Goal: Information Seeking & Learning: Find specific fact

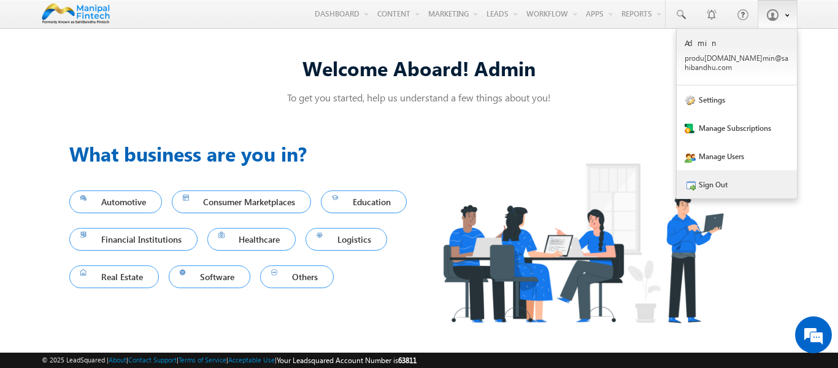
click at [727, 190] on link "Sign Out" at bounding box center [737, 184] width 120 height 28
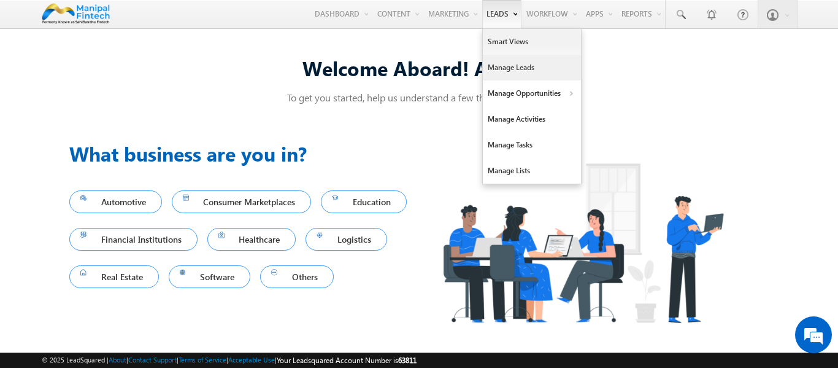
click at [512, 70] on link "Manage Leads" at bounding box center [532, 68] width 98 height 26
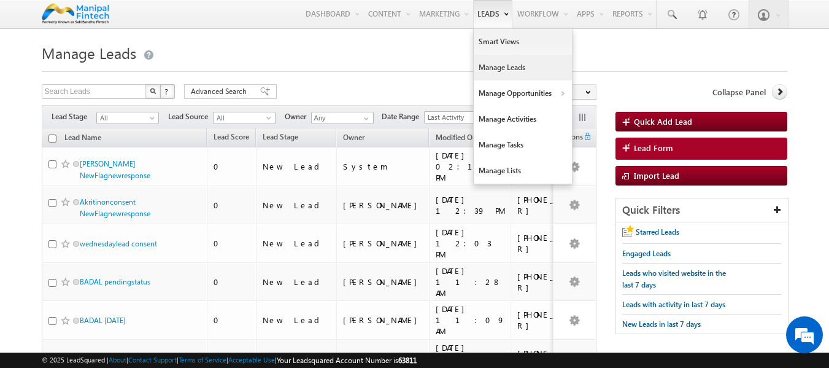
click at [490, 71] on link "Manage Leads" at bounding box center [523, 68] width 98 height 26
click at [518, 64] on link "Manage Leads" at bounding box center [523, 68] width 98 height 26
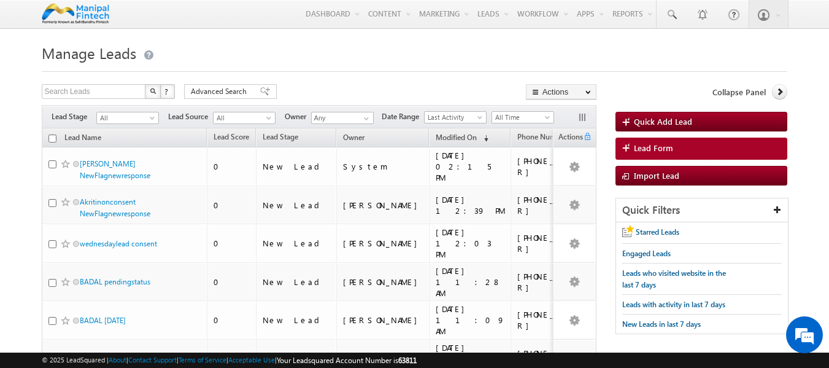
click at [86, 100] on div "Search Leads X ? 7353 results found" at bounding box center [108, 92] width 133 height 17
click at [95, 96] on input "text" at bounding box center [94, 91] width 105 height 15
paste input "[PHONE_NUMBER]"
click at [61, 90] on input "[PHONE_NUMBER]" at bounding box center [94, 91] width 105 height 15
type input "9015957377"
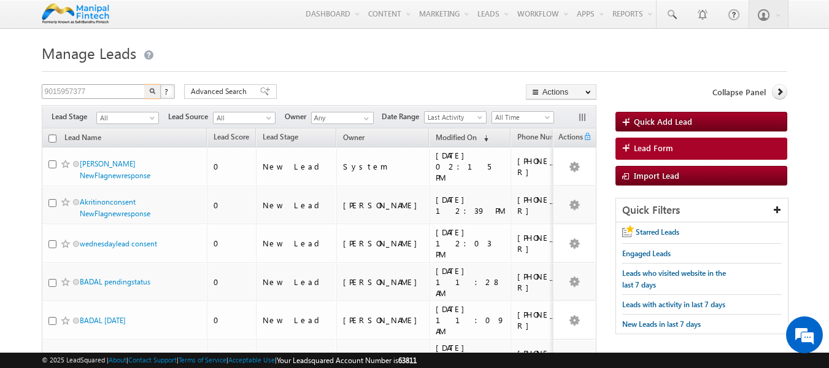
click at [145, 84] on button "button" at bounding box center [153, 91] width 16 height 15
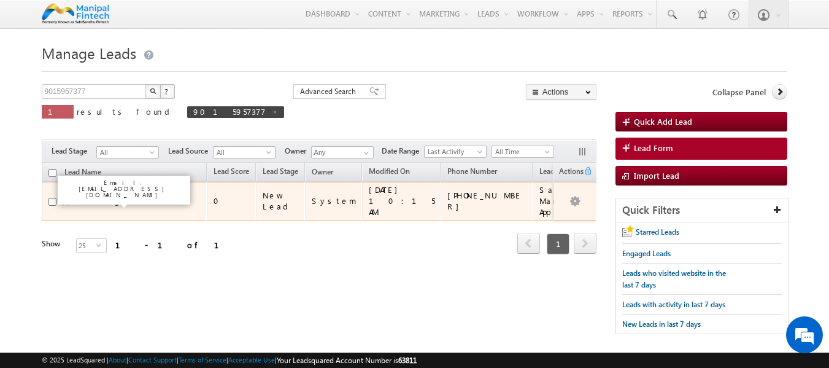
click at [101, 202] on link "Akk Trueflag" at bounding box center [99, 200] width 39 height 9
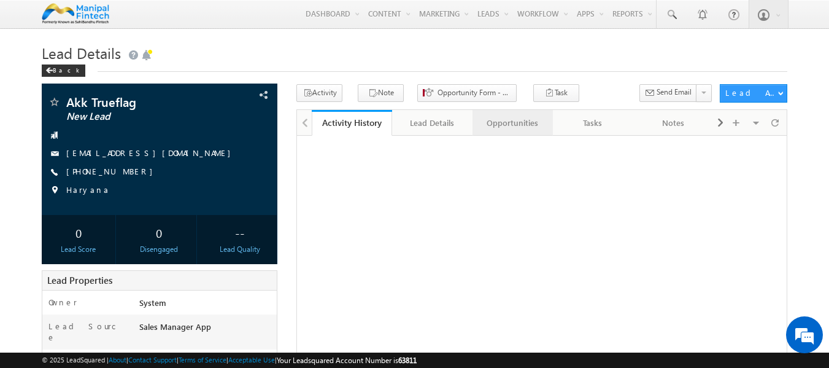
click at [507, 128] on div "Opportunities" at bounding box center [512, 122] width 60 height 15
